Goal: Browse casually

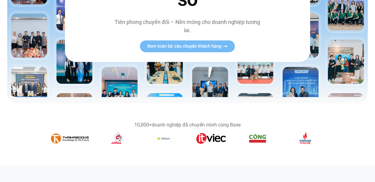
scroll to position [148, 0]
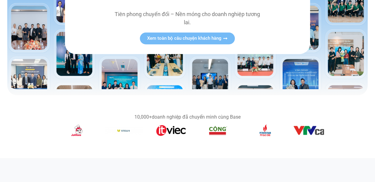
click at [199, 132] on figure "6 / 14" at bounding box center [218, 132] width 38 height 14
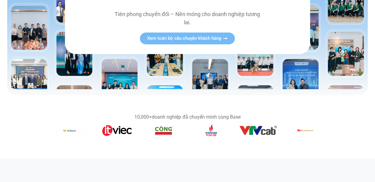
click at [295, 131] on img "9 / 14" at bounding box center [305, 131] width 21 height 12
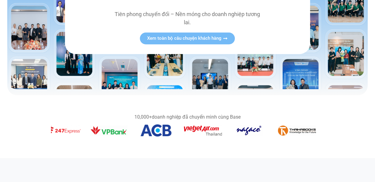
click at [147, 135] on img "13 / 14" at bounding box center [156, 131] width 31 height 12
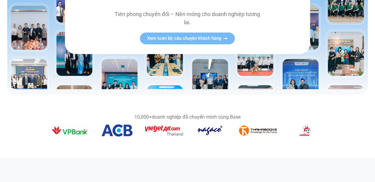
drag, startPoint x: 281, startPoint y: 129, endPoint x: 178, endPoint y: 138, distance: 103.9
click at [178, 138] on div "Băng chuyền hình ảnh" at bounding box center [187, 132] width 273 height 14
drag, startPoint x: 151, startPoint y: 120, endPoint x: 256, endPoint y: 121, distance: 105.4
click at [256, 121] on div "10,000+ doanh nghiệp đã chuyển mình cùng Base" at bounding box center [187, 127] width 273 height 24
click at [224, 119] on div "10,000+ doanh nghiệp đã chuyển mình cùng Base" at bounding box center [187, 117] width 273 height 5
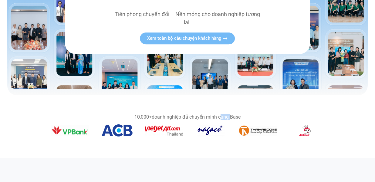
click at [224, 119] on div "10,000+ doanh nghiệp đã chuyển mình cùng Base" at bounding box center [187, 117] width 273 height 5
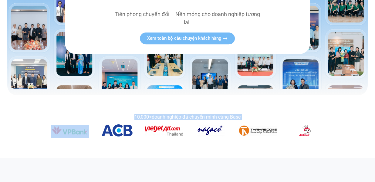
click at [224, 119] on div "10,000+ doanh nghiệp đã chuyển mình cùng Base" at bounding box center [187, 117] width 273 height 5
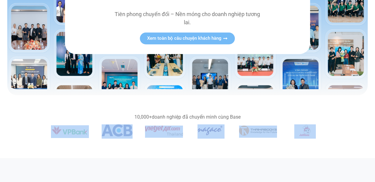
drag, startPoint x: 170, startPoint y: 129, endPoint x: 257, endPoint y: 131, distance: 86.6
click at [256, 131] on div "Băng chuyền hình ảnh" at bounding box center [187, 132] width 273 height 14
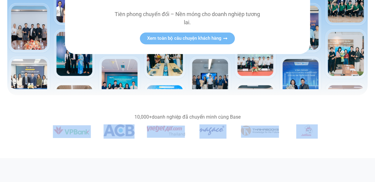
click at [135, 126] on img "13 / 14" at bounding box center [119, 131] width 31 height 12
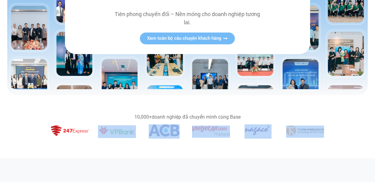
click at [136, 129] on img "12 / 14" at bounding box center [117, 130] width 38 height 11
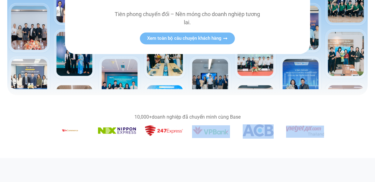
click at [136, 132] on img "10 / 14" at bounding box center [117, 131] width 38 height 6
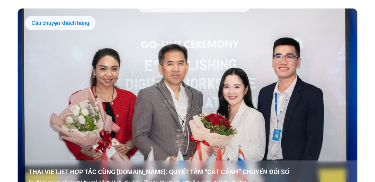
scroll to position [739, 0]
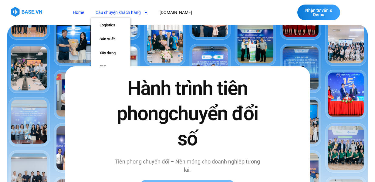
click at [79, 14] on link "Home" at bounding box center [78, 12] width 20 height 11
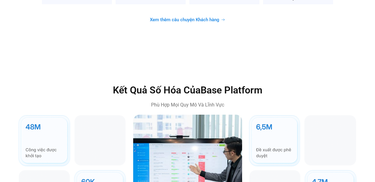
scroll to position [1690, 0]
